Goal: Information Seeking & Learning: Find specific fact

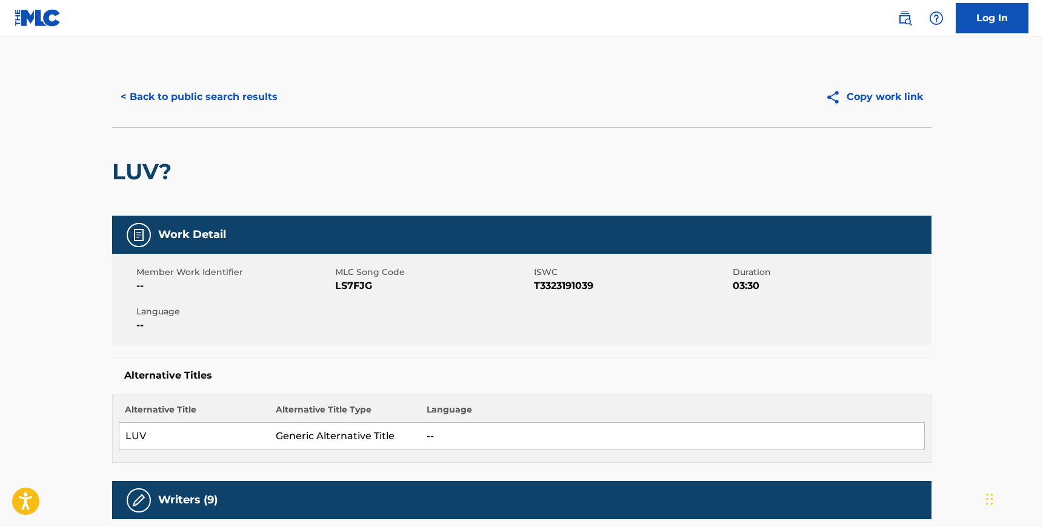
click at [178, 102] on button "< Back to public search results" at bounding box center [199, 97] width 174 height 30
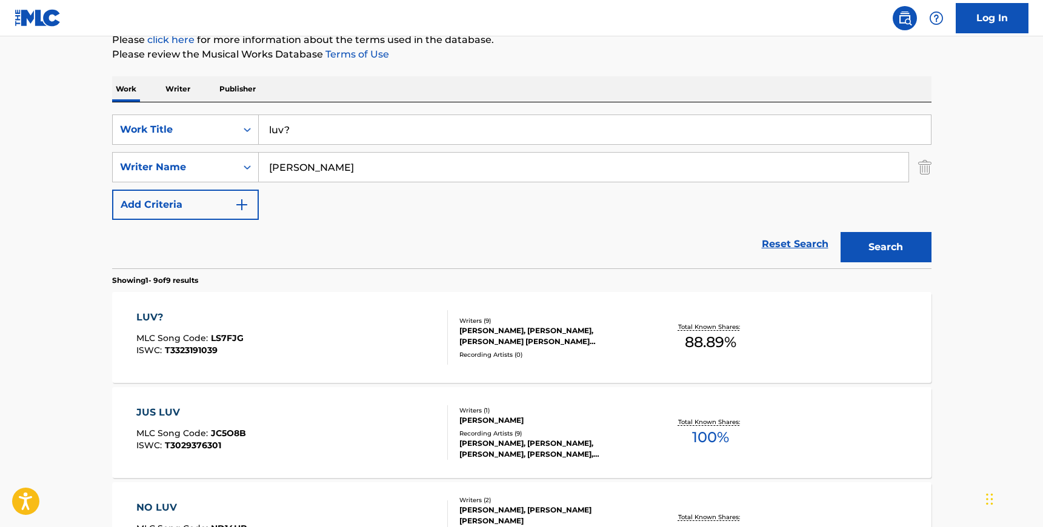
click at [318, 133] on input "luv?" at bounding box center [595, 129] width 672 height 29
click at [333, 109] on div "SearchWithCriteria1699fd9f-d5f7-4458-8d39-929ed64650f1 Work Title butlertr Sear…" at bounding box center [522, 185] width 820 height 166
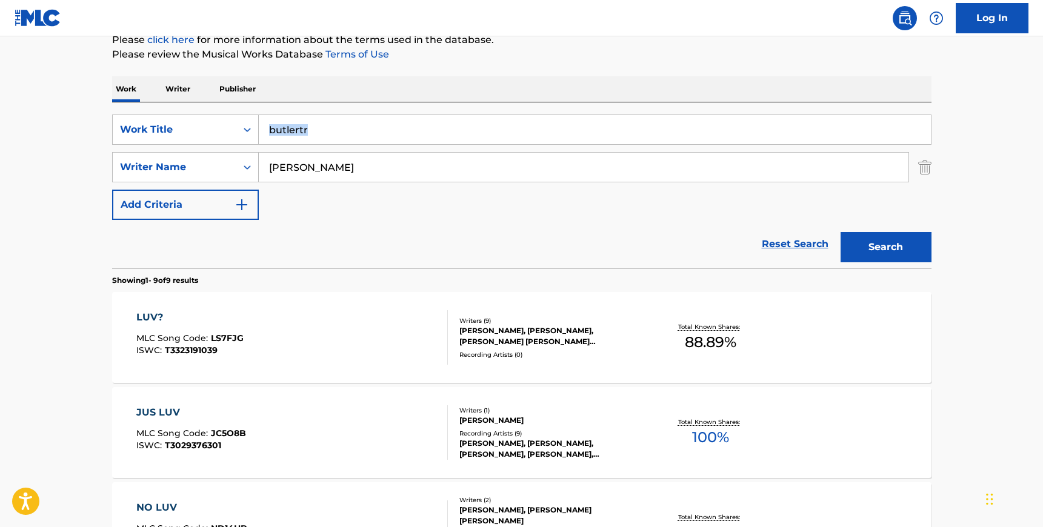
click at [333, 109] on div "SearchWithCriteria1699fd9f-d5f7-4458-8d39-929ed64650f1 Work Title butlertr Sear…" at bounding box center [522, 185] width 820 height 166
click at [325, 127] on input "butlertr" at bounding box center [595, 129] width 672 height 29
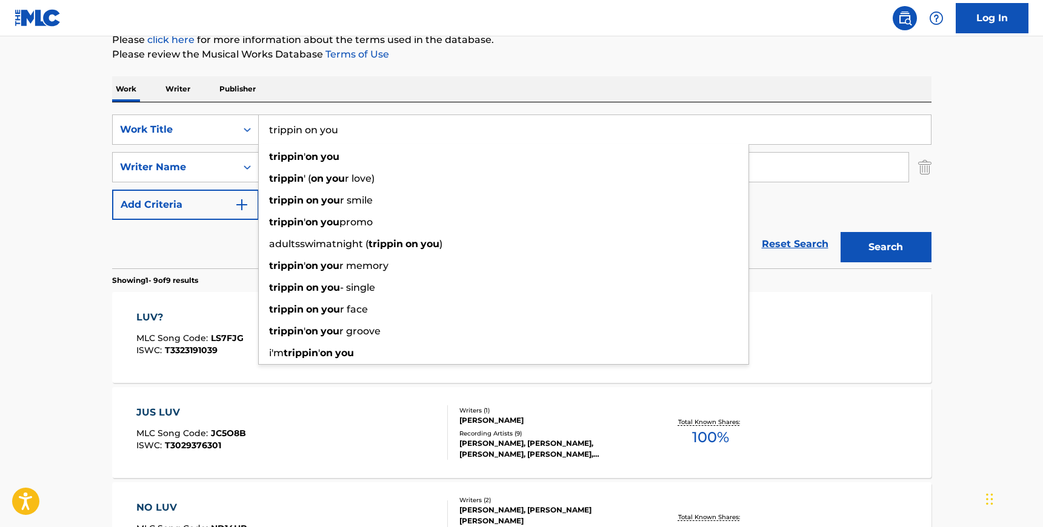
type input "trippin on you"
click at [335, 106] on div "SearchWithCriteria1699fd9f-d5f7-4458-8d39-929ed64650f1 Work Title trippin on yo…" at bounding box center [522, 185] width 820 height 166
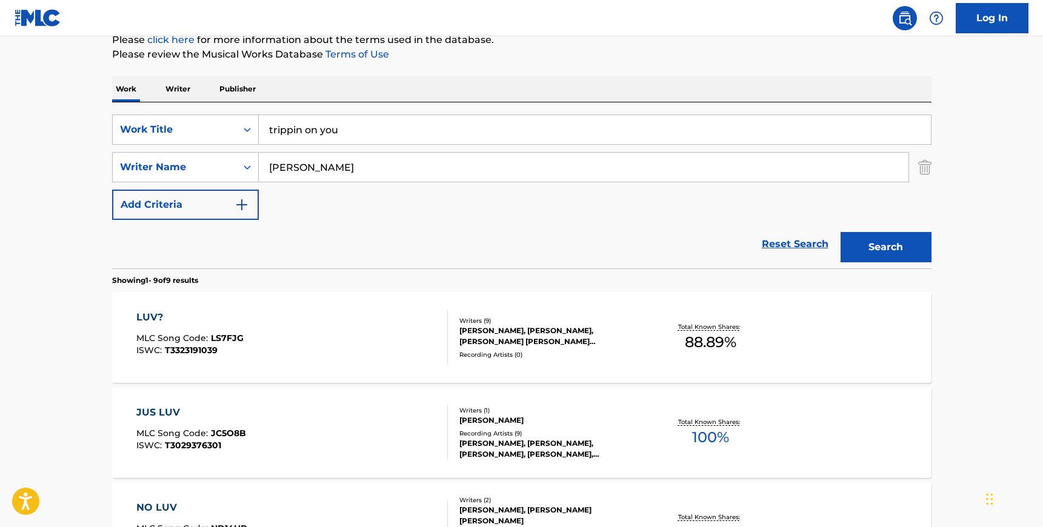
click at [330, 161] on input "[PERSON_NAME]" at bounding box center [584, 167] width 650 height 29
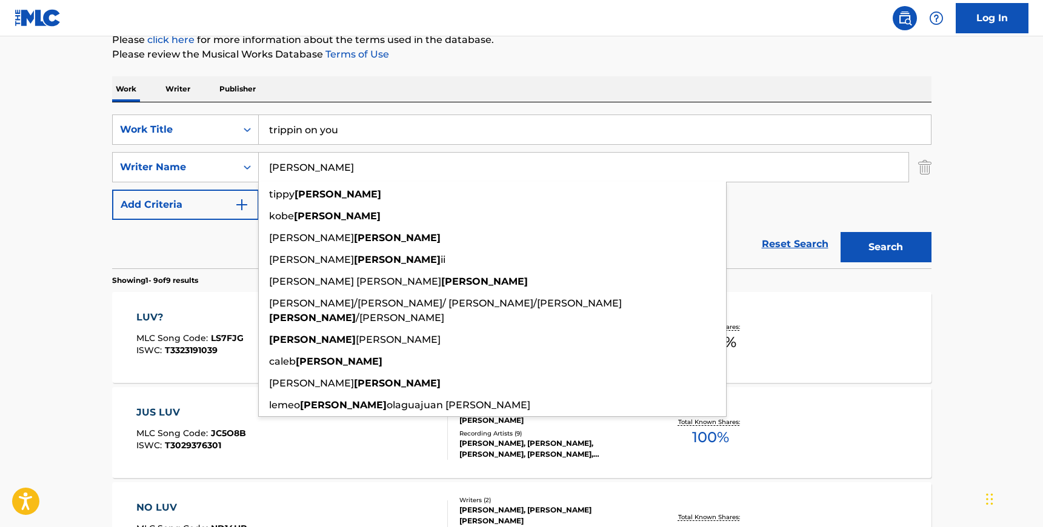
click at [330, 161] on input "[PERSON_NAME]" at bounding box center [584, 167] width 650 height 29
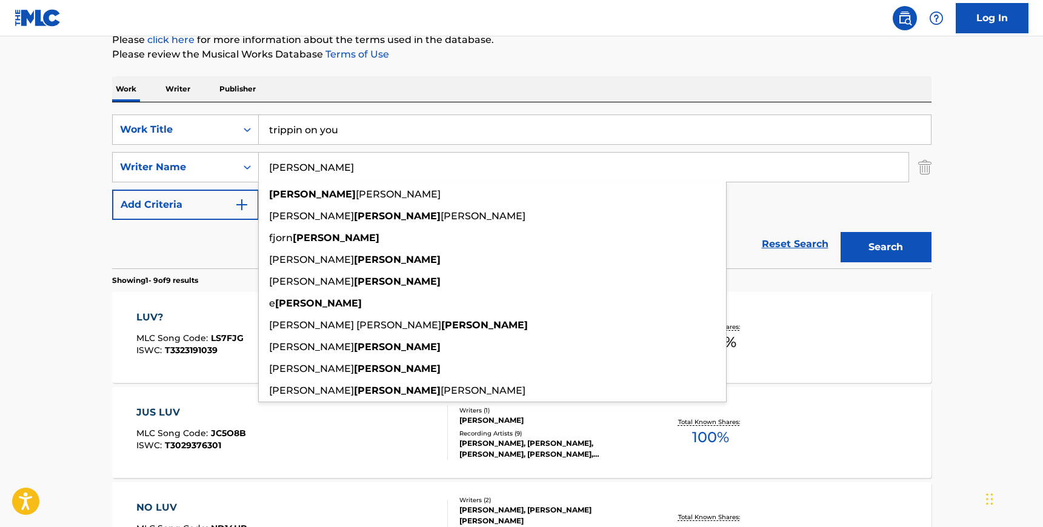
type input "[PERSON_NAME]"
click at [820, 212] on div "SearchWithCriteria1699fd9f-d5f7-4458-8d39-929ed64650f1 Work Title trippin on yo…" at bounding box center [522, 167] width 820 height 105
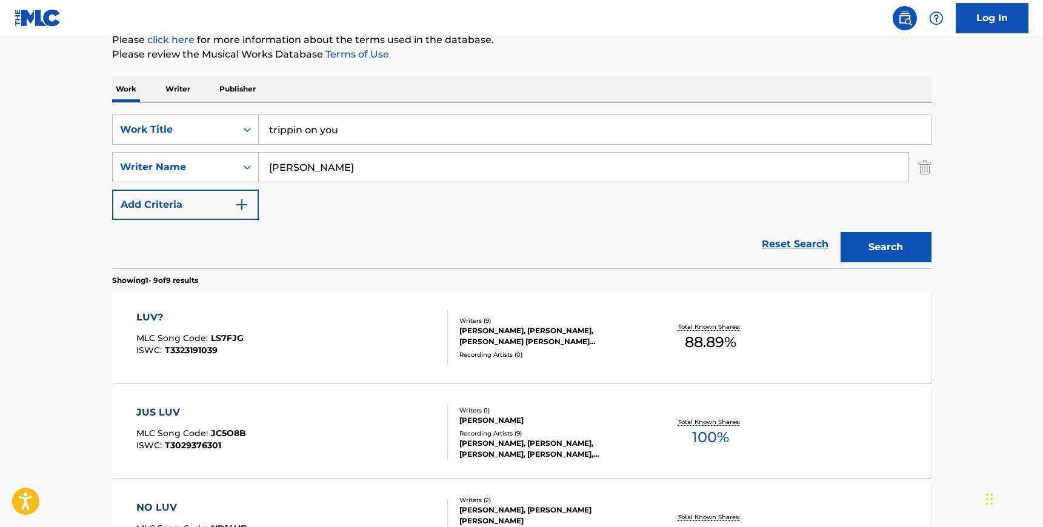
click at [858, 242] on button "Search" at bounding box center [886, 247] width 91 height 30
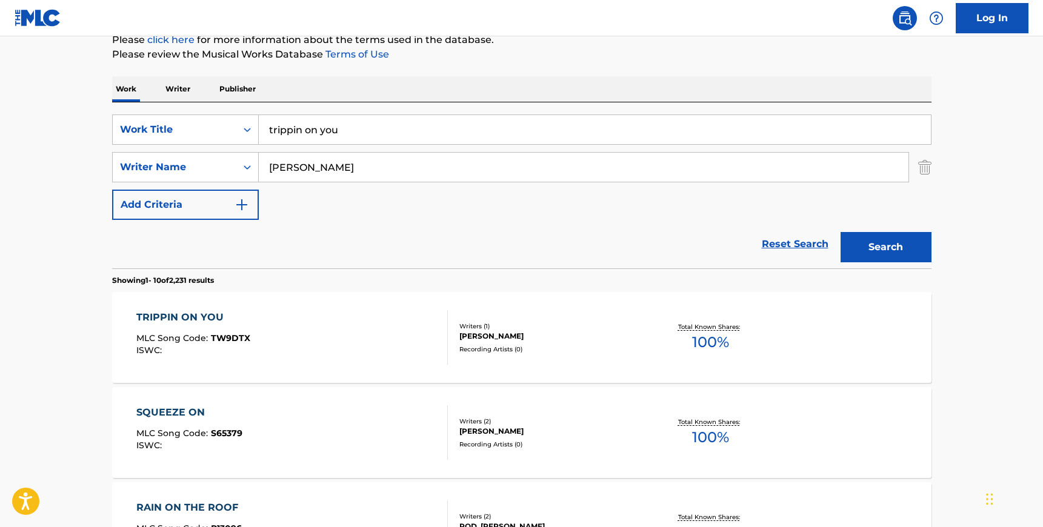
click at [373, 322] on div "TRIPPIN ON YOU MLC Song Code : TW9DTX ISWC :" at bounding box center [292, 337] width 312 height 55
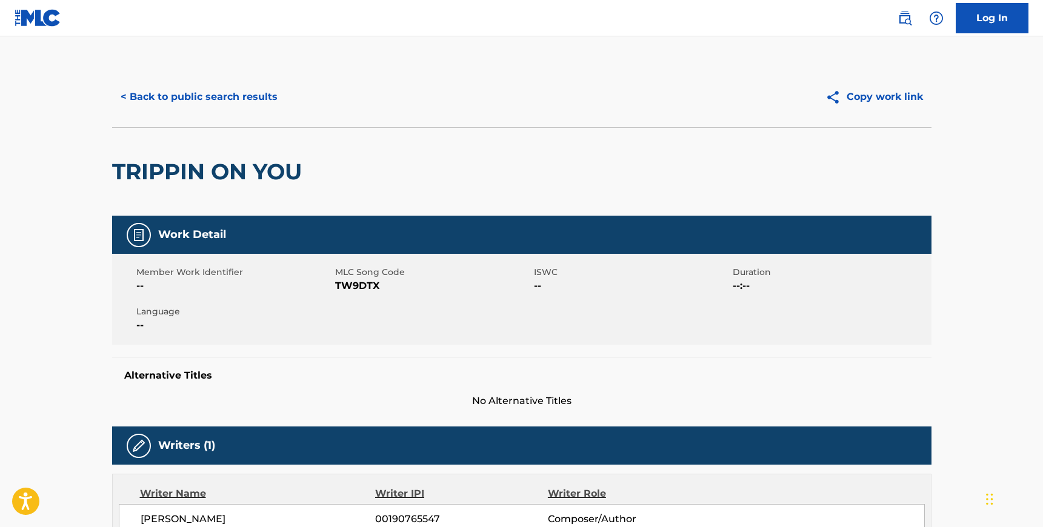
click at [355, 288] on span "TW9DTX" at bounding box center [433, 286] width 196 height 15
copy span "TW9DTX"
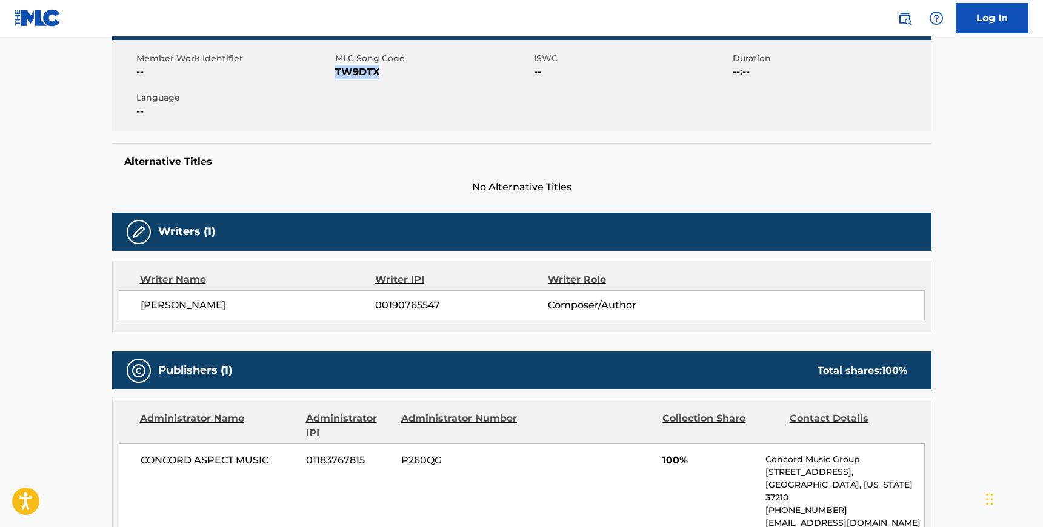
scroll to position [233, 0]
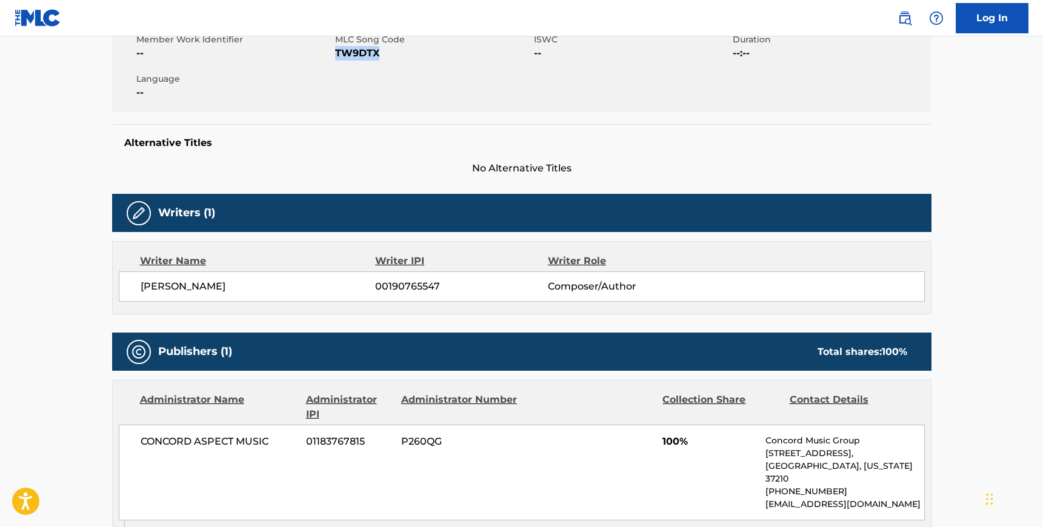
drag, startPoint x: 321, startPoint y: 291, endPoint x: 141, endPoint y: 289, distance: 179.5
click at [141, 289] on span "[PERSON_NAME]" at bounding box center [258, 286] width 235 height 15
copy span "[PERSON_NAME]"
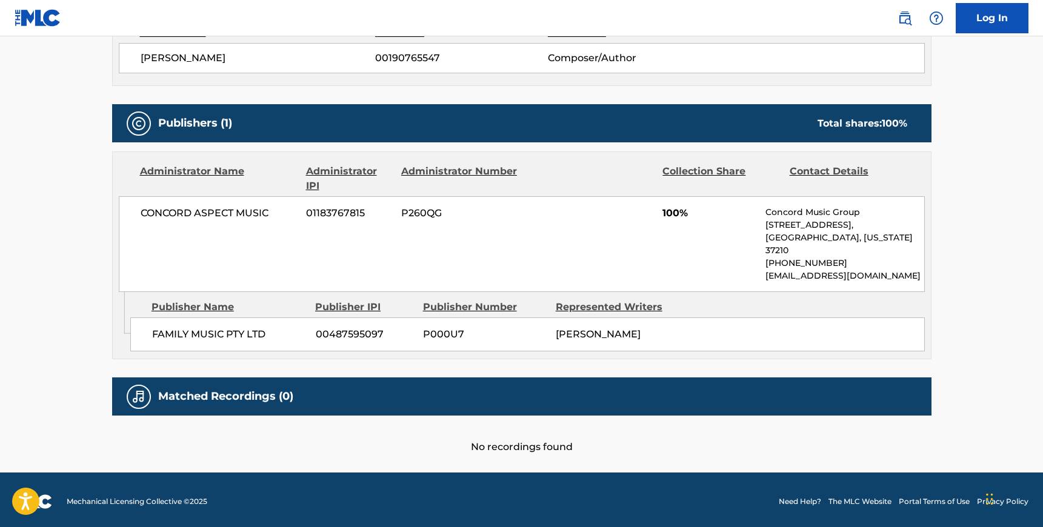
scroll to position [463, 0]
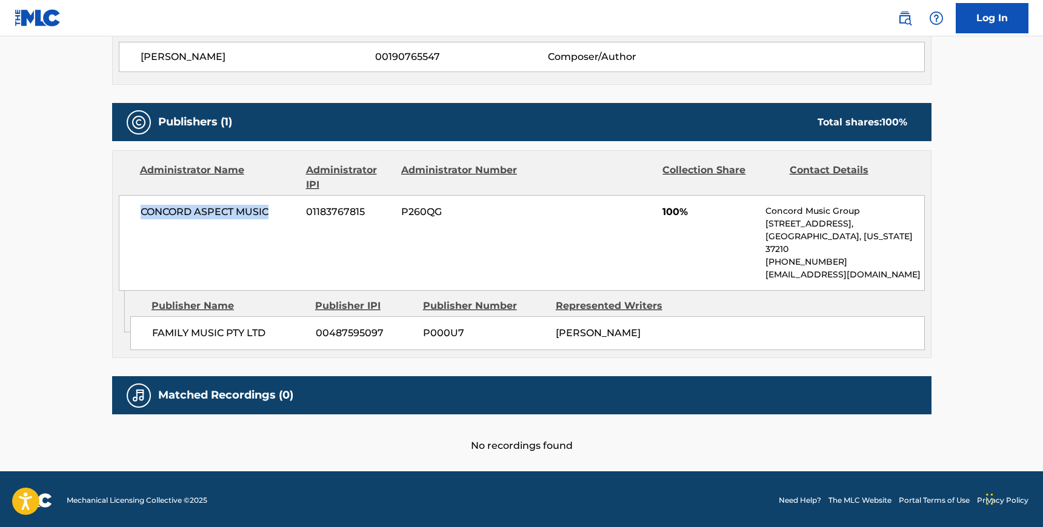
drag, startPoint x: 275, startPoint y: 211, endPoint x: 126, endPoint y: 210, distance: 148.5
click at [126, 210] on div "CONCORD ASPECT MUSIC 01183767815 P260QG 100% Concord Music Group [STREET_ADDRES…" at bounding box center [522, 243] width 806 height 96
copy span "CONCORD ASPECT MUSIC"
drag, startPoint x: 270, startPoint y: 325, endPoint x: 153, endPoint y: 318, distance: 117.2
click at [153, 326] on span "FAMILY MUSIC PTY LTD" at bounding box center [229, 333] width 155 height 15
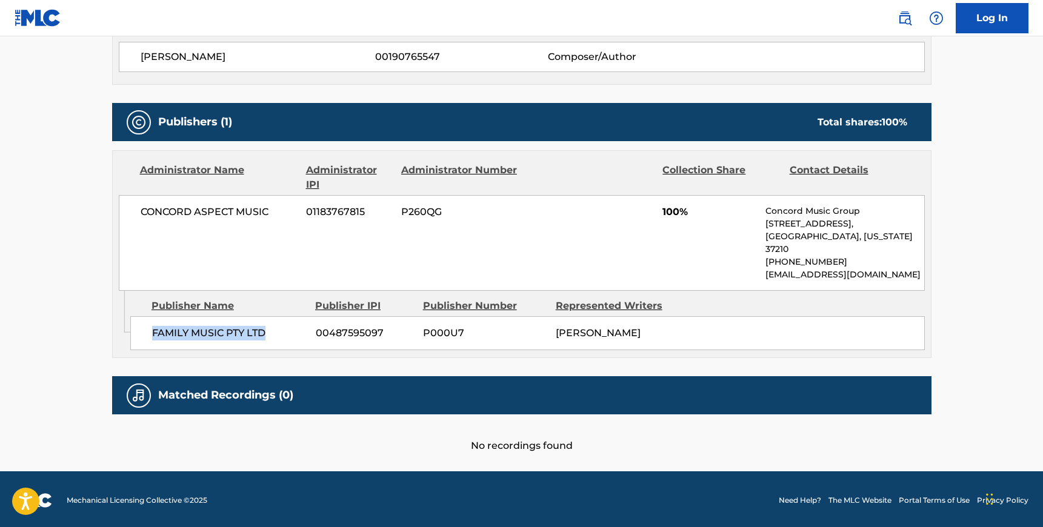
copy span "FAMILY MUSIC PTY LTD"
